Goal: Navigation & Orientation: Find specific page/section

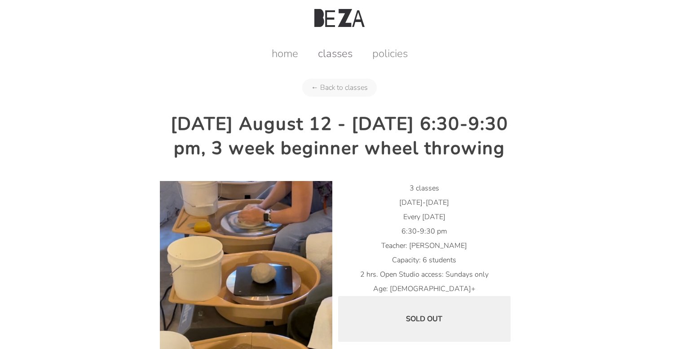
click at [330, 51] on link "classes" at bounding box center [335, 53] width 53 height 14
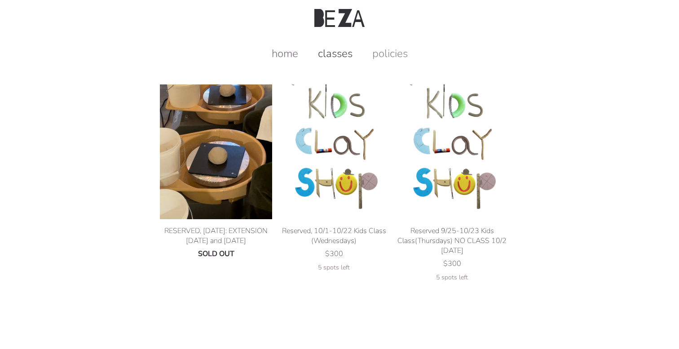
click at [278, 59] on link "home" at bounding box center [285, 53] width 44 height 14
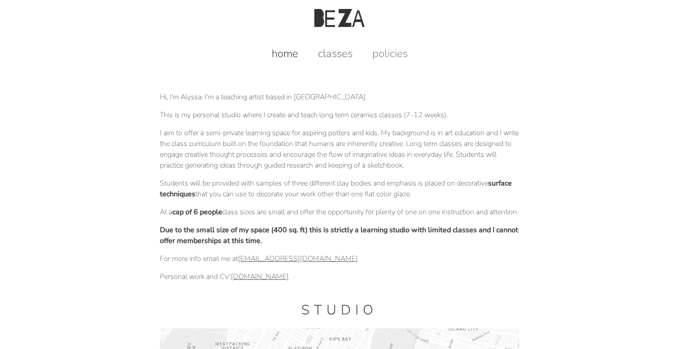
click at [338, 58] on link "classes" at bounding box center [335, 53] width 53 height 14
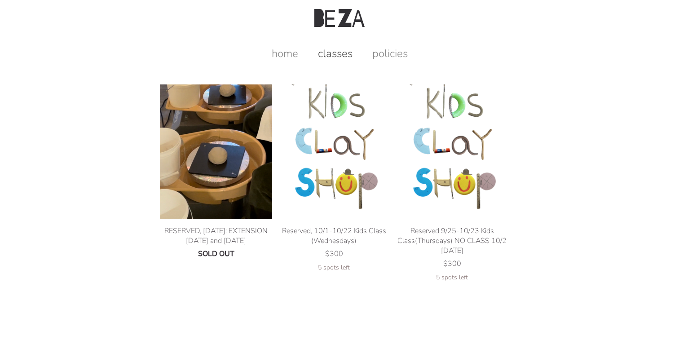
scroll to position [24, 0]
